Goal: Task Accomplishment & Management: Manage account settings

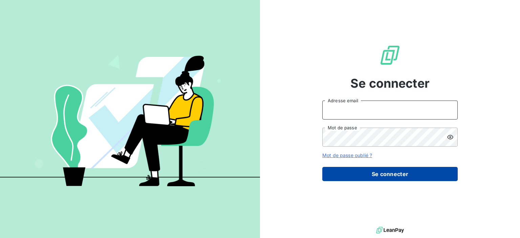
type input "[PERSON_NAME][EMAIL_ADDRESS][DOMAIN_NAME]"
click at [388, 170] on button "Se connecter" at bounding box center [389, 174] width 135 height 14
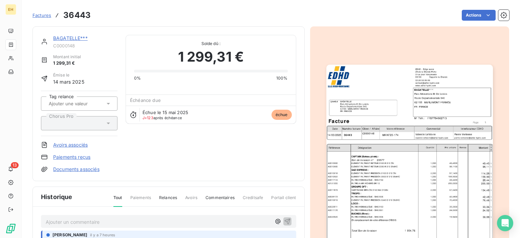
scroll to position [68, 0]
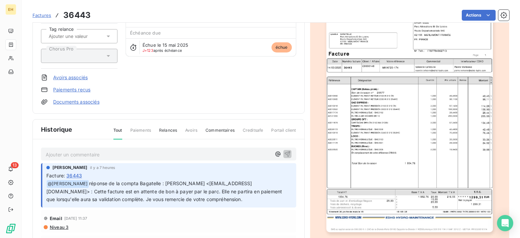
click at [373, 111] on img "button" at bounding box center [409, 114] width 166 height 235
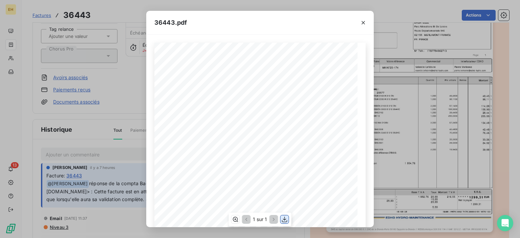
drag, startPoint x: 362, startPoint y: 111, endPoint x: 283, endPoint y: 222, distance: 135.7
click at [283, 222] on icon "button" at bounding box center [284, 219] width 7 height 7
click at [363, 23] on icon "button" at bounding box center [362, 22] width 3 height 3
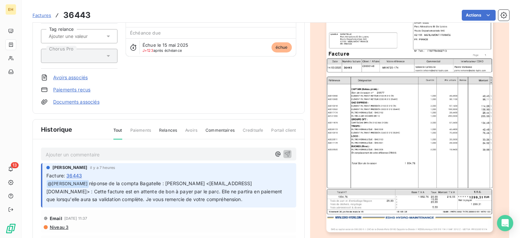
click at [89, 150] on p "Ajouter un commentaire ﻿" at bounding box center [158, 154] width 225 height 8
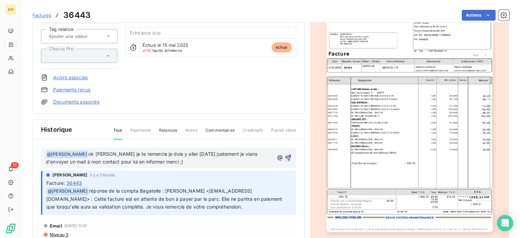
click at [284, 156] on icon "button" at bounding box center [287, 157] width 7 height 7
